Goal: Entertainment & Leisure: Consume media (video, audio)

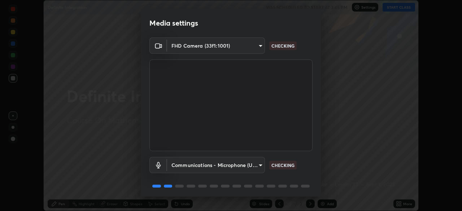
scroll to position [26, 0]
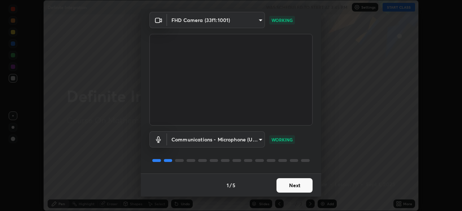
click at [294, 188] on button "Next" at bounding box center [295, 185] width 36 height 14
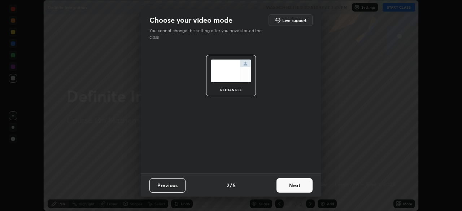
scroll to position [0, 0]
click at [295, 186] on button "Next" at bounding box center [295, 185] width 36 height 14
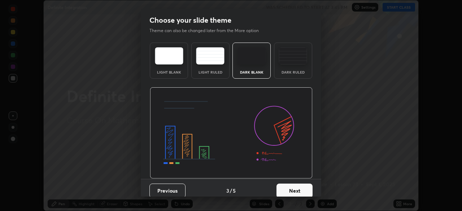
click at [295, 189] on button "Next" at bounding box center [295, 191] width 36 height 14
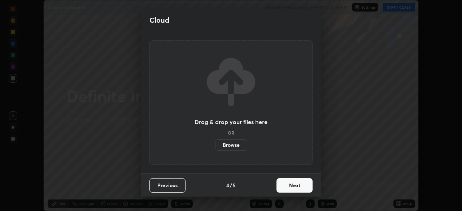
click at [296, 186] on button "Next" at bounding box center [295, 185] width 36 height 14
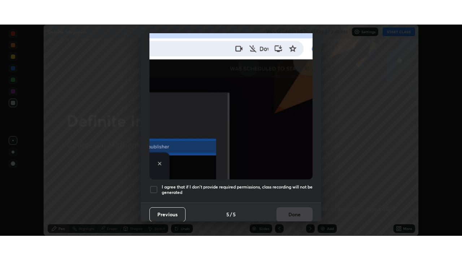
scroll to position [173, 0]
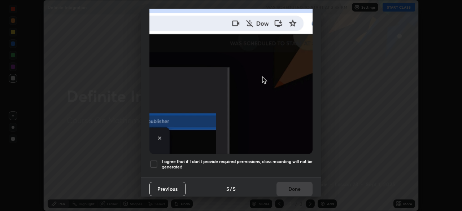
click at [155, 160] on div at bounding box center [154, 164] width 9 height 9
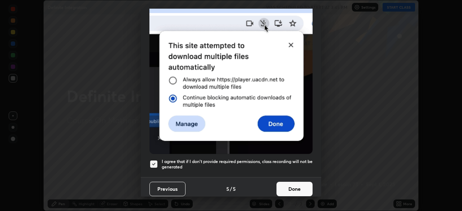
click at [293, 185] on button "Done" at bounding box center [295, 189] width 36 height 14
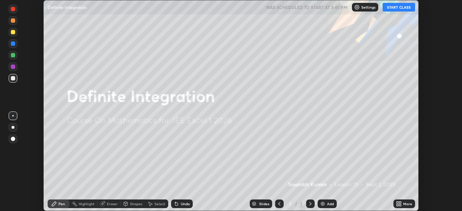
click at [398, 203] on icon at bounding box center [398, 203] width 2 height 2
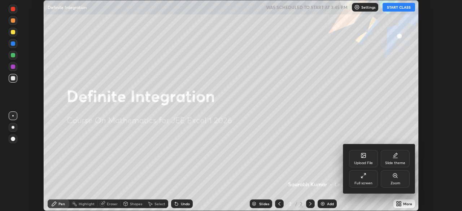
click at [366, 177] on icon at bounding box center [364, 176] width 6 height 6
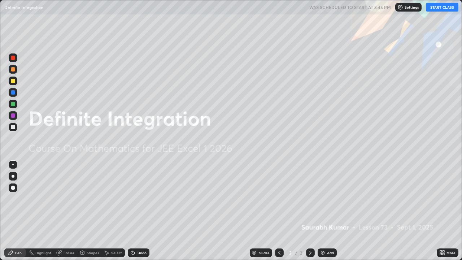
scroll to position [260, 462]
click at [442, 10] on button "START CLASS" at bounding box center [442, 7] width 33 height 9
click at [323, 211] on img at bounding box center [323, 253] width 6 height 6
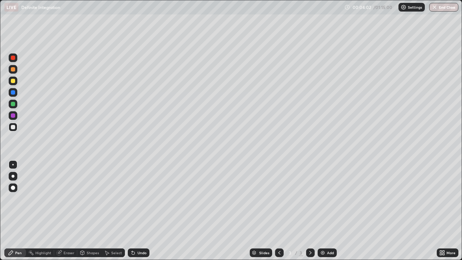
click at [132, 211] on icon at bounding box center [132, 251] width 1 height 1
click at [64, 211] on div "Eraser" at bounding box center [69, 253] width 11 height 4
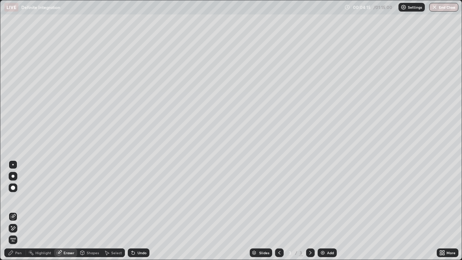
click at [18, 211] on div "Pen" at bounding box center [18, 253] width 7 height 4
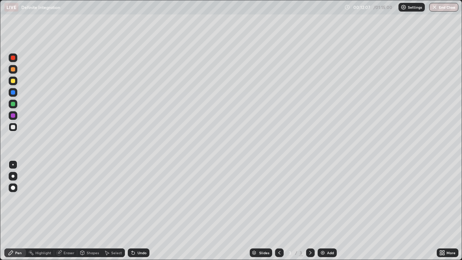
click at [66, 211] on div "Eraser" at bounding box center [65, 253] width 23 height 9
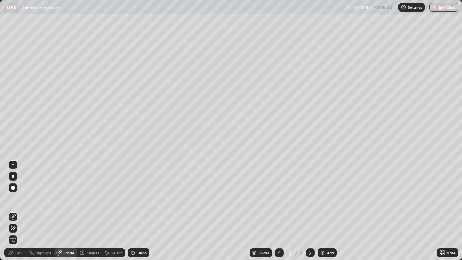
click at [18, 211] on div "Pen" at bounding box center [18, 253] width 7 height 4
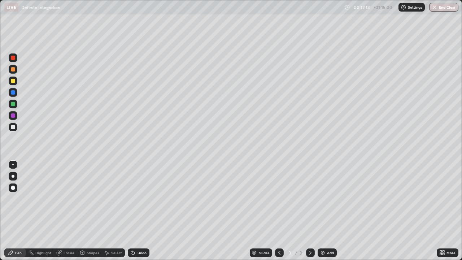
click at [68, 211] on div "Eraser" at bounding box center [69, 253] width 11 height 4
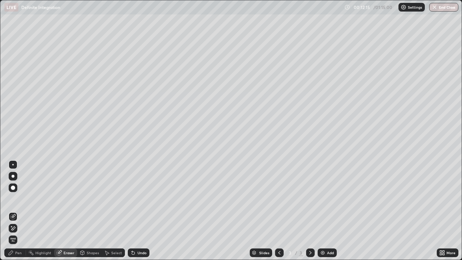
click at [15, 211] on div "Pen" at bounding box center [15, 253] width 22 height 9
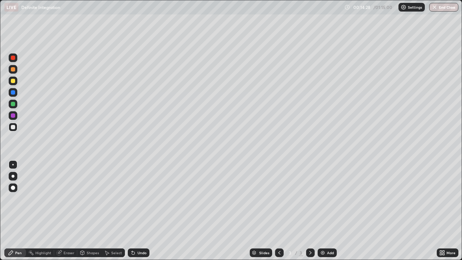
click at [323, 211] on img at bounding box center [323, 253] width 6 height 6
click at [72, 211] on div "Eraser" at bounding box center [65, 253] width 23 height 9
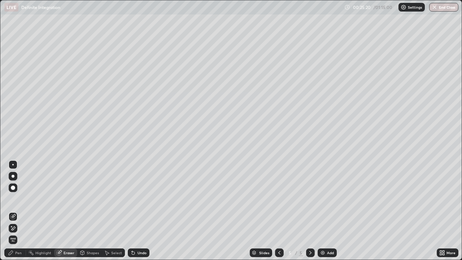
click at [23, 211] on div "Pen" at bounding box center [15, 253] width 22 height 9
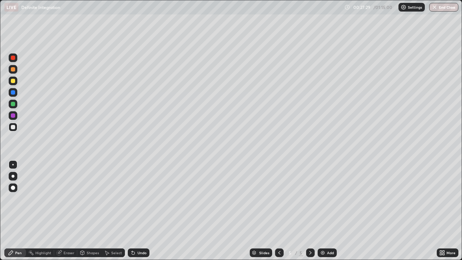
click at [324, 211] on img at bounding box center [323, 253] width 6 height 6
click at [322, 211] on img at bounding box center [323, 253] width 6 height 6
click at [66, 211] on div "Eraser" at bounding box center [69, 253] width 11 height 4
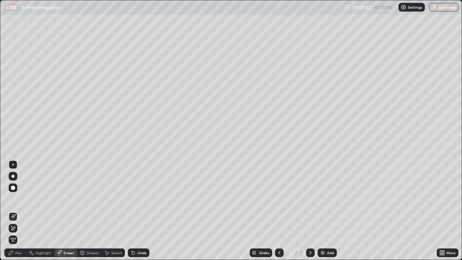
click at [13, 188] on div at bounding box center [13, 188] width 4 height 4
click at [324, 211] on img at bounding box center [323, 253] width 6 height 6
click at [20, 211] on div "Pen" at bounding box center [18, 253] width 7 height 4
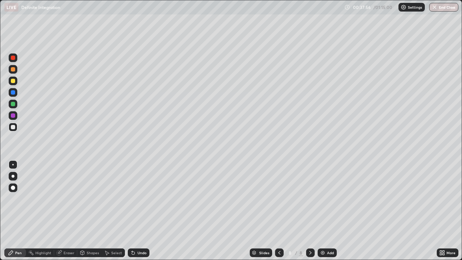
click at [68, 211] on div "Eraser" at bounding box center [69, 253] width 11 height 4
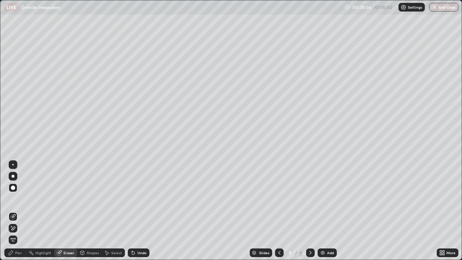
click at [324, 211] on img at bounding box center [323, 253] width 6 height 6
click at [17, 211] on div "Pen" at bounding box center [15, 253] width 22 height 9
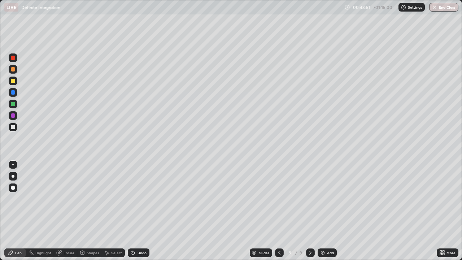
click at [323, 211] on img at bounding box center [323, 253] width 6 height 6
click at [327, 211] on div "Add" at bounding box center [330, 253] width 7 height 4
click at [324, 211] on img at bounding box center [323, 253] width 6 height 6
click at [323, 211] on img at bounding box center [323, 253] width 6 height 6
click at [324, 211] on img at bounding box center [323, 253] width 6 height 6
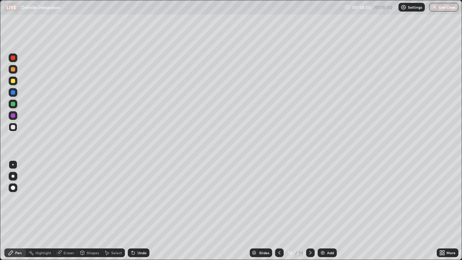
click at [280, 211] on icon at bounding box center [280, 253] width 2 height 4
click at [254, 211] on icon at bounding box center [255, 253] width 4 height 1
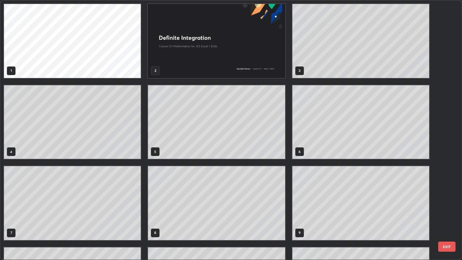
scroll to position [257, 458]
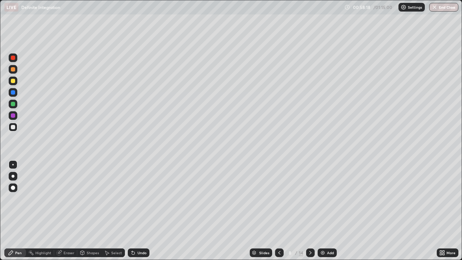
click at [254, 211] on icon at bounding box center [255, 253] width 4 height 1
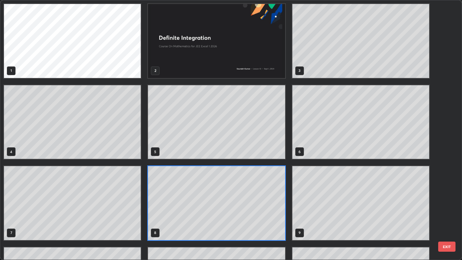
click at [449, 211] on button "EXIT" at bounding box center [447, 247] width 17 height 10
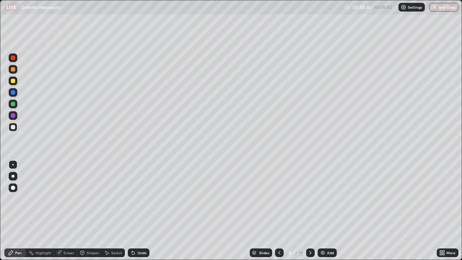
click at [311, 211] on icon at bounding box center [311, 253] width 6 height 6
click at [311, 211] on icon at bounding box center [311, 253] width 2 height 4
click at [310, 211] on icon at bounding box center [311, 253] width 2 height 4
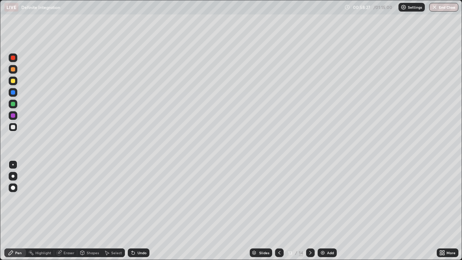
click at [310, 211] on icon at bounding box center [311, 253] width 6 height 6
click at [279, 211] on icon at bounding box center [280, 253] width 2 height 4
click at [69, 211] on div "Eraser" at bounding box center [69, 253] width 11 height 4
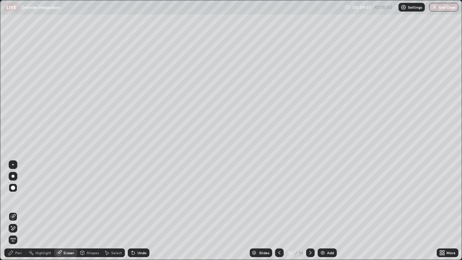
click at [21, 211] on div "Pen" at bounding box center [18, 253] width 7 height 4
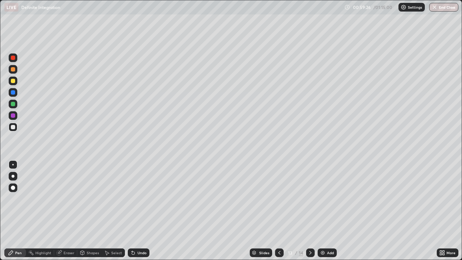
click at [66, 211] on div "Eraser" at bounding box center [69, 253] width 11 height 4
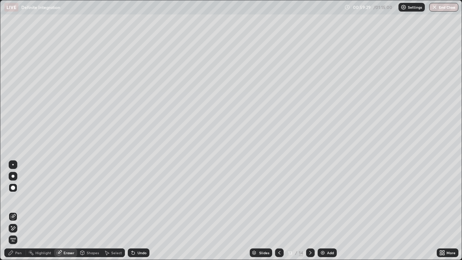
click at [20, 211] on div "Pen" at bounding box center [15, 253] width 22 height 9
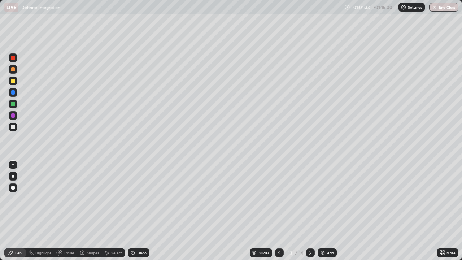
click at [310, 211] on icon at bounding box center [311, 253] width 6 height 6
click at [278, 211] on icon at bounding box center [280, 253] width 6 height 6
click at [314, 211] on div at bounding box center [310, 253] width 9 height 9
click at [70, 211] on div "Eraser" at bounding box center [65, 253] width 23 height 9
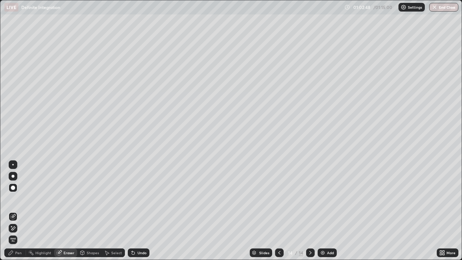
click at [20, 211] on div "Pen" at bounding box center [18, 253] width 7 height 4
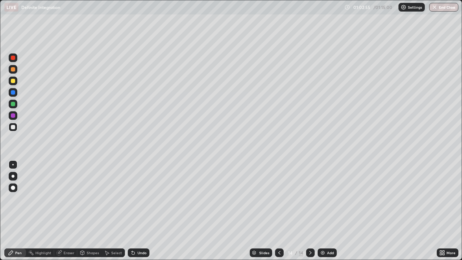
click at [280, 211] on icon at bounding box center [280, 253] width 6 height 6
click at [310, 211] on icon at bounding box center [311, 253] width 6 height 6
click at [282, 211] on div at bounding box center [279, 253] width 9 height 9
click at [310, 211] on icon at bounding box center [311, 253] width 6 height 6
click at [324, 211] on img at bounding box center [323, 253] width 6 height 6
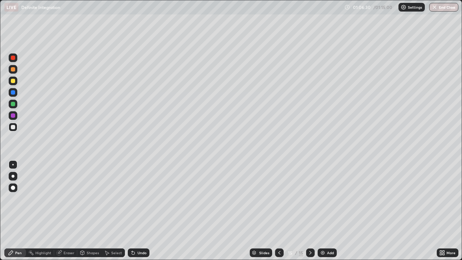
click at [279, 211] on icon at bounding box center [280, 253] width 6 height 6
click at [310, 211] on icon at bounding box center [311, 253] width 6 height 6
click at [309, 211] on icon at bounding box center [311, 253] width 6 height 6
click at [437, 8] on img "button" at bounding box center [435, 7] width 6 height 6
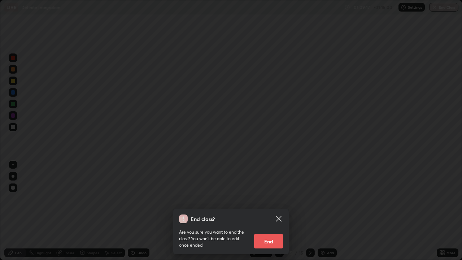
click at [272, 211] on button "End" at bounding box center [268, 241] width 29 height 14
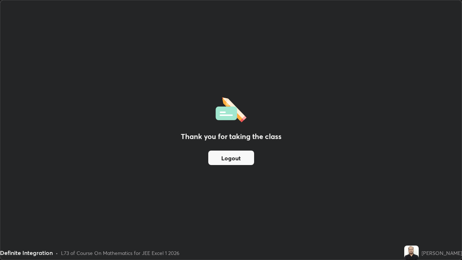
click at [243, 158] on button "Logout" at bounding box center [231, 158] width 46 height 14
click at [241, 158] on button "Logout" at bounding box center [231, 158] width 46 height 14
click at [240, 157] on button "Logout" at bounding box center [231, 158] width 46 height 14
click at [239, 155] on button "Logout" at bounding box center [231, 158] width 46 height 14
click at [240, 154] on button "Logout" at bounding box center [231, 158] width 46 height 14
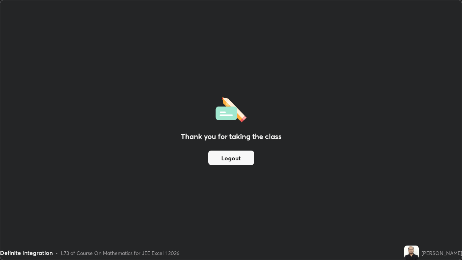
click at [229, 157] on button "Logout" at bounding box center [231, 158] width 46 height 14
click at [312, 86] on div "Thank you for taking the class Logout" at bounding box center [231, 129] width 462 height 259
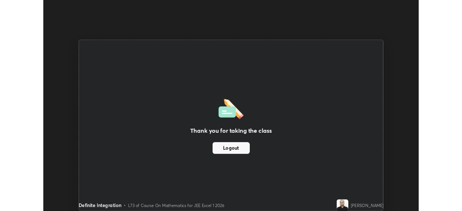
scroll to position [35913, 35662]
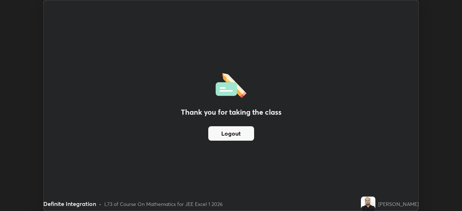
click at [237, 133] on button "Logout" at bounding box center [231, 133] width 46 height 14
